Goal: Check status: Check status

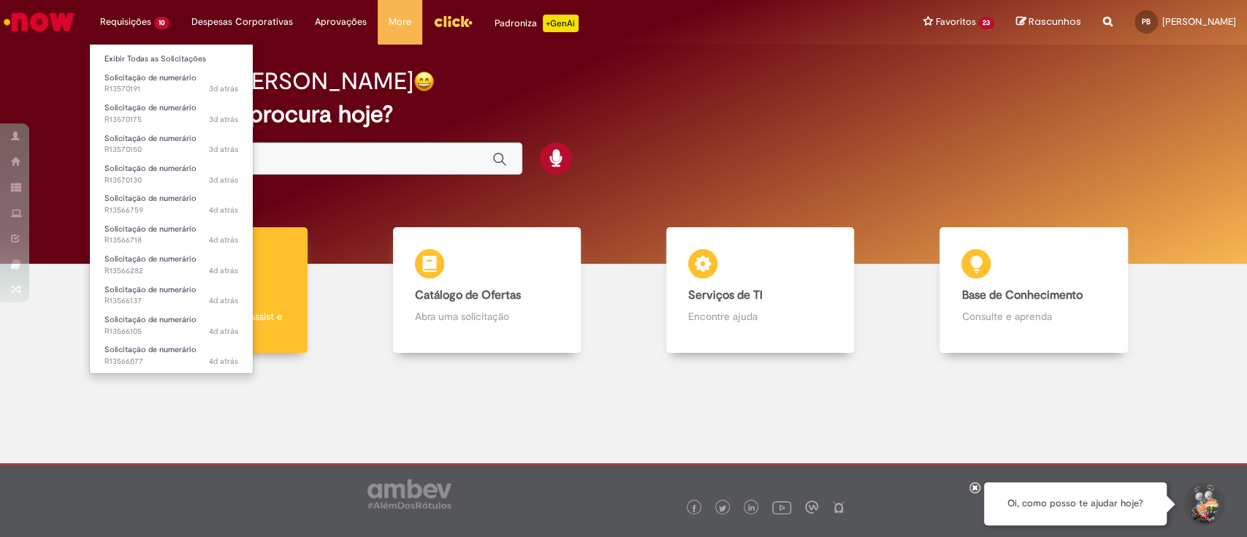
click at [162, 341] on li "Solicitação de numerário 4d atrás 4 dias atrás R13566077" at bounding box center [171, 354] width 163 height 30
click at [161, 351] on span "Solicitação de numerário" at bounding box center [150, 349] width 92 height 11
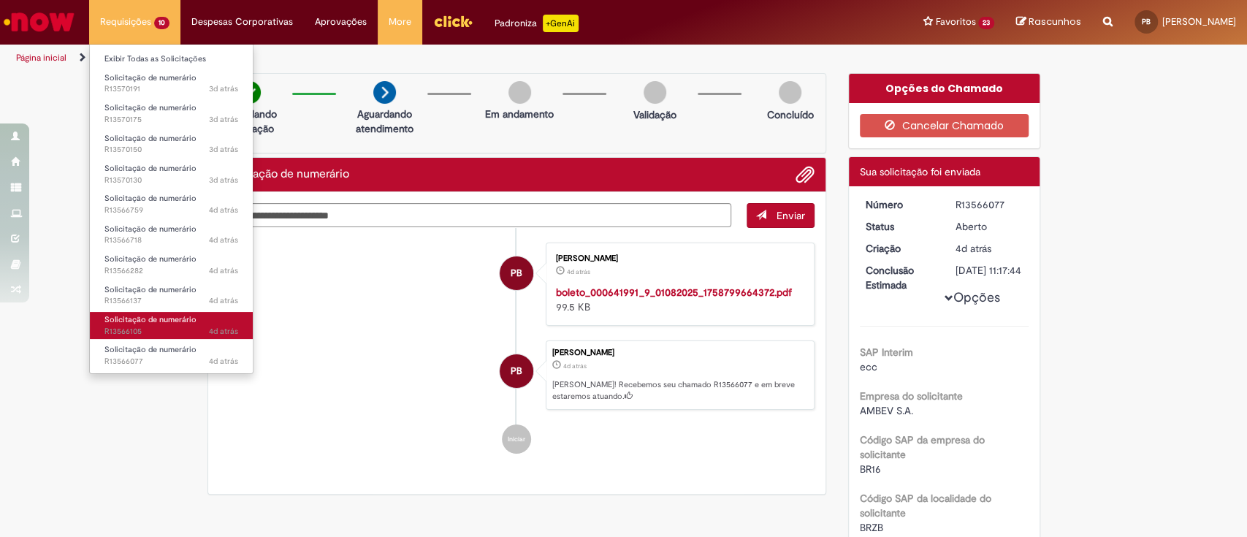
click at [153, 327] on span "4d atrás 4 dias atrás R13566105" at bounding box center [171, 332] width 134 height 12
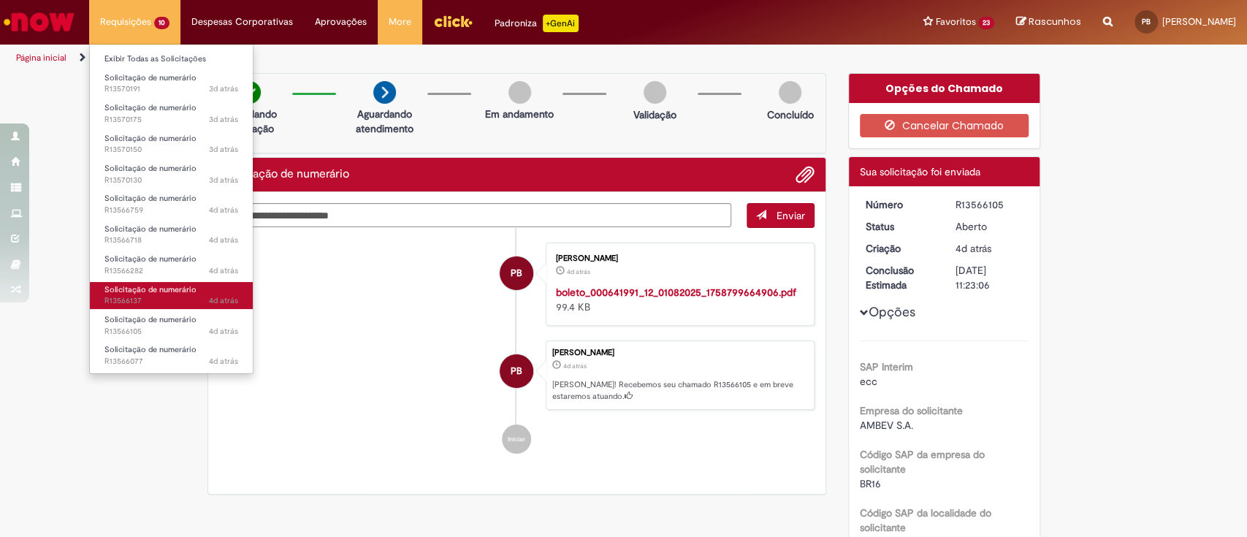
click at [150, 297] on span "4d atrás 4 dias atrás R13566137" at bounding box center [171, 301] width 134 height 12
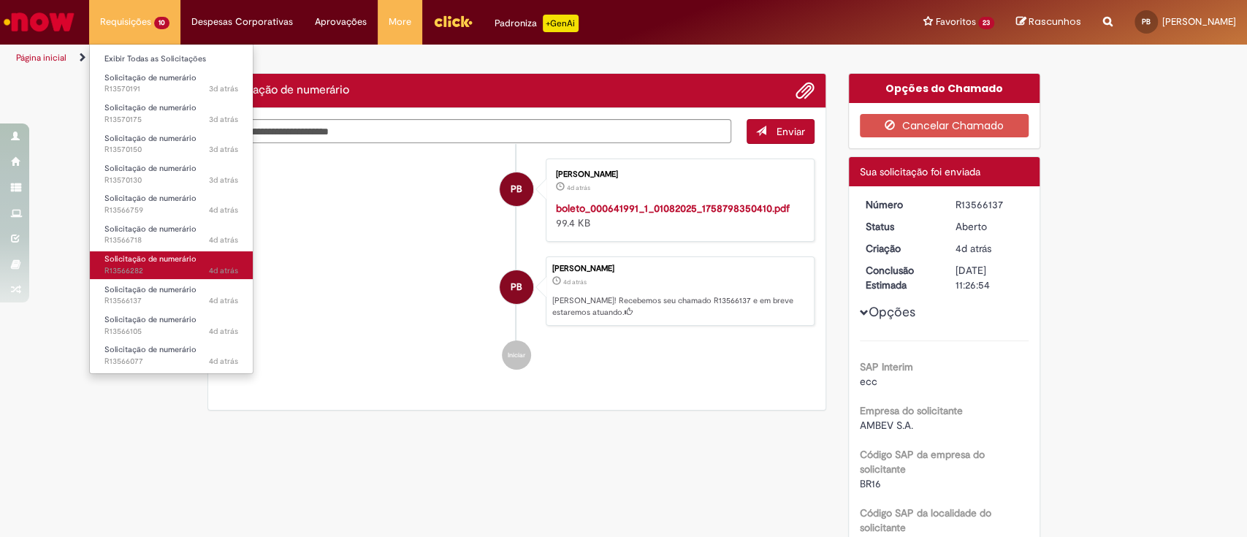
click at [148, 266] on span "4d atrás 4 dias atrás R13566282" at bounding box center [171, 271] width 134 height 12
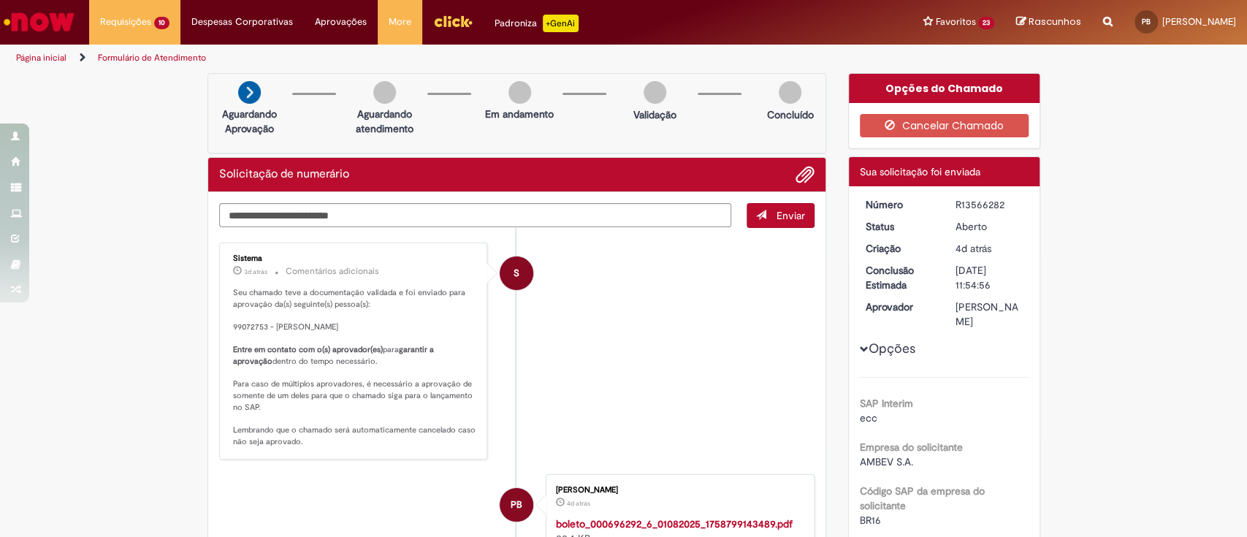
click at [974, 201] on div "R13566282" at bounding box center [989, 204] width 68 height 15
copy div "R13566282"
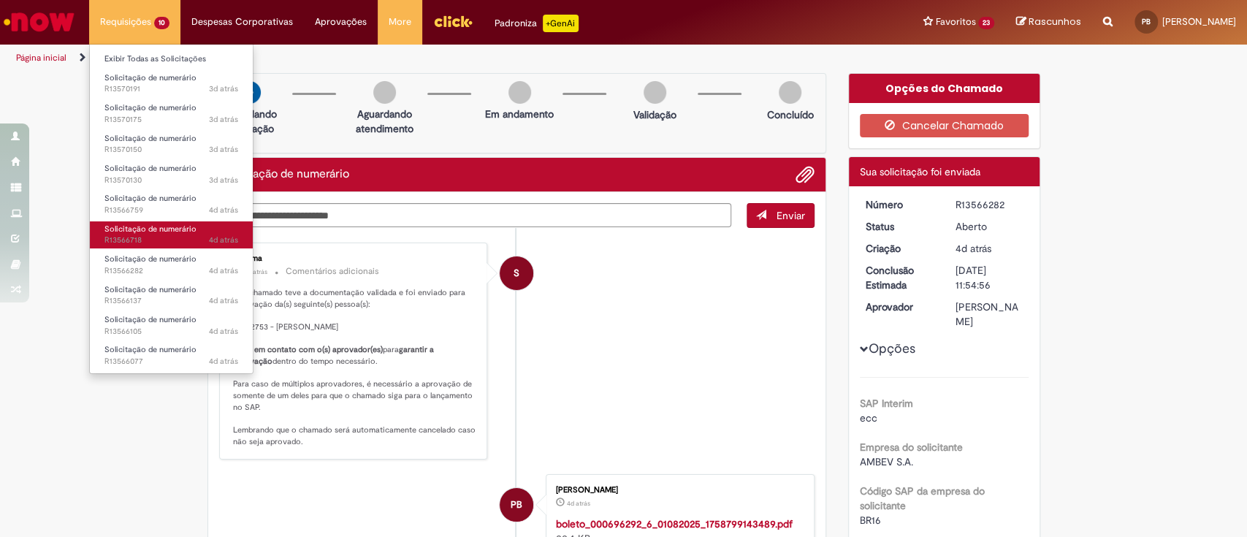
click at [172, 234] on link "Solicitação de numerário 4d atrás 4 dias atrás R13566718" at bounding box center [171, 234] width 163 height 27
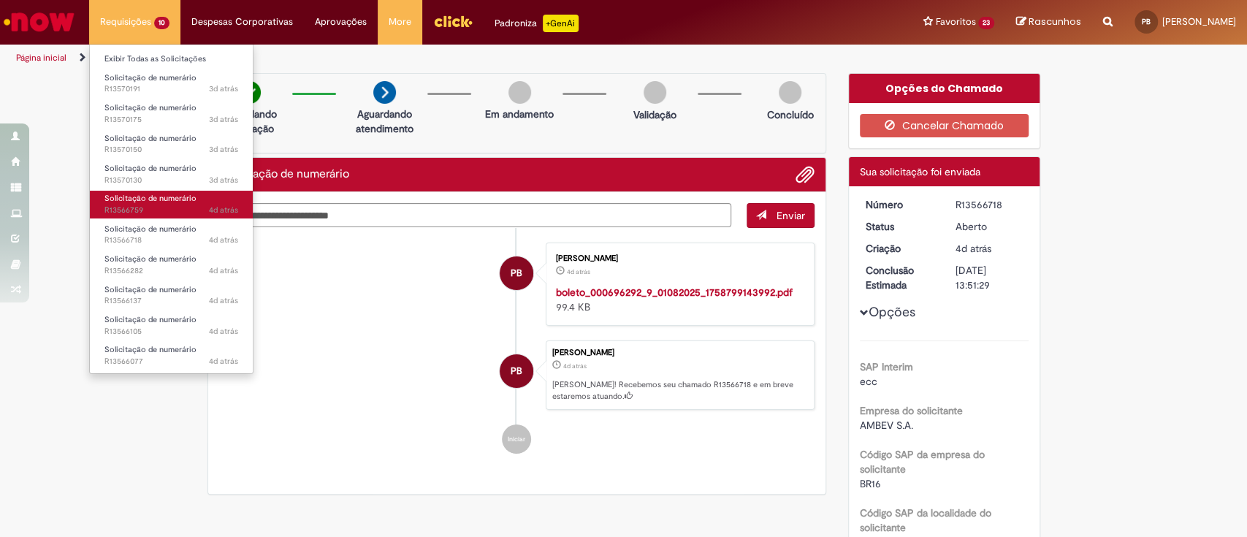
click at [175, 206] on span "4d atrás 4 dias atrás R13566759" at bounding box center [171, 211] width 134 height 12
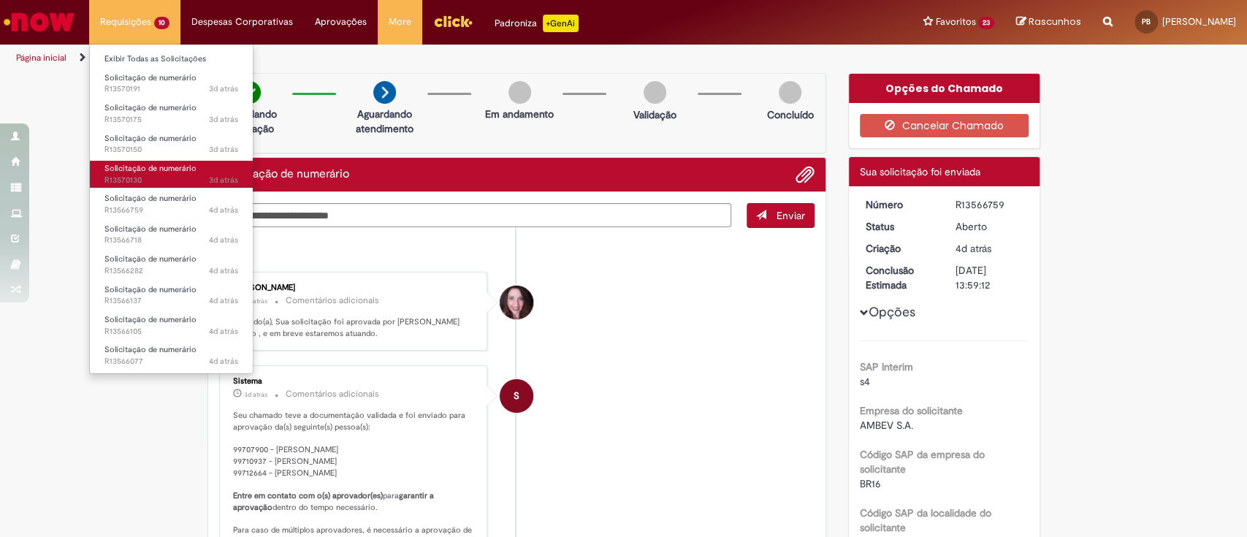
click at [145, 172] on span "Solicitação de numerário" at bounding box center [150, 168] width 92 height 11
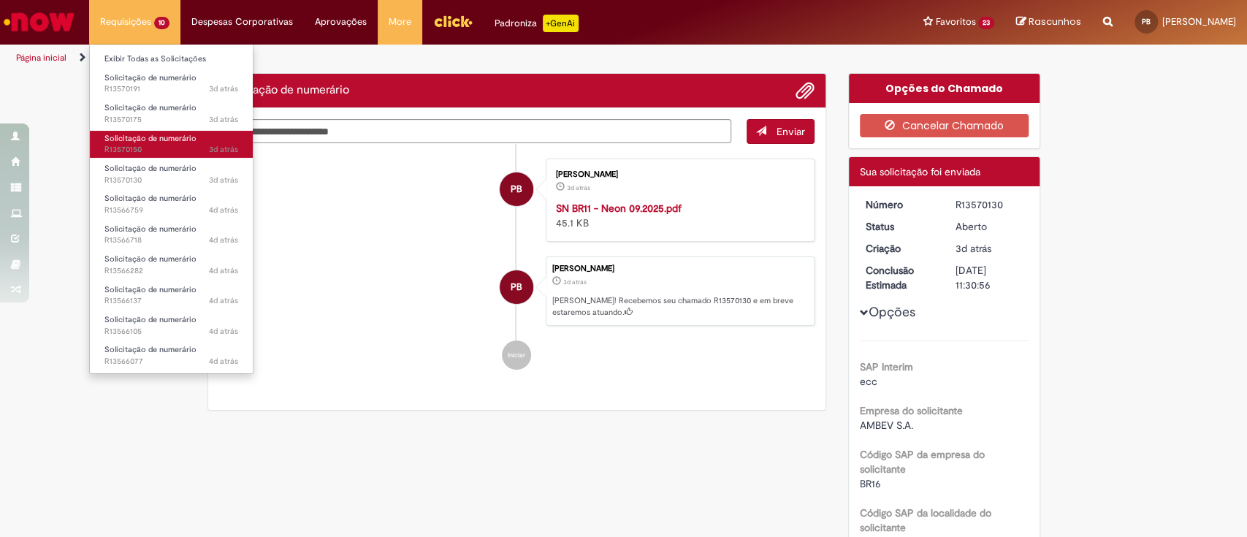
click at [167, 143] on link "Solicitação de numerário 3d atrás 3 dias atrás R13570150" at bounding box center [171, 144] width 163 height 27
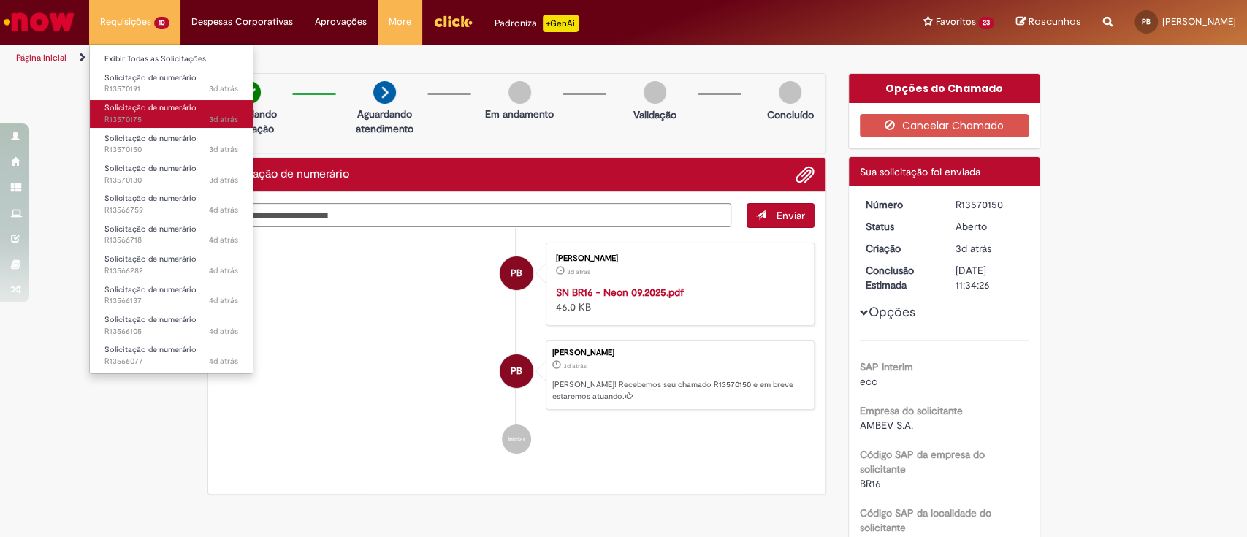
click at [167, 114] on span "3d atrás 3 dias atrás R13570175" at bounding box center [171, 120] width 134 height 12
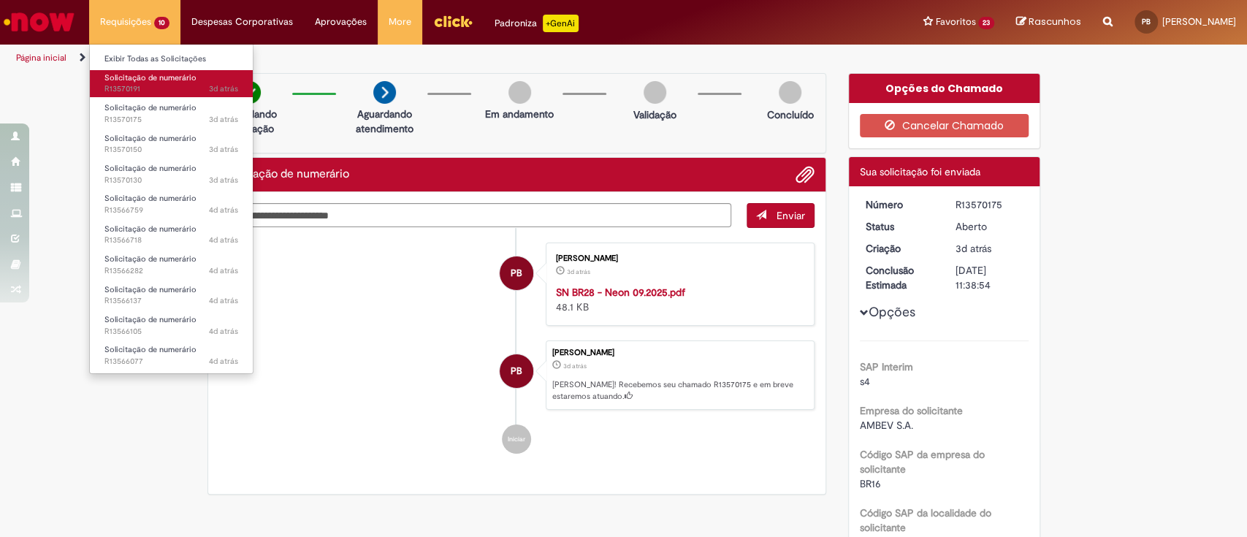
click at [167, 89] on span "3d atrás 3 dias atrás R13570191" at bounding box center [171, 89] width 134 height 12
